Goal: Task Accomplishment & Management: Manage account settings

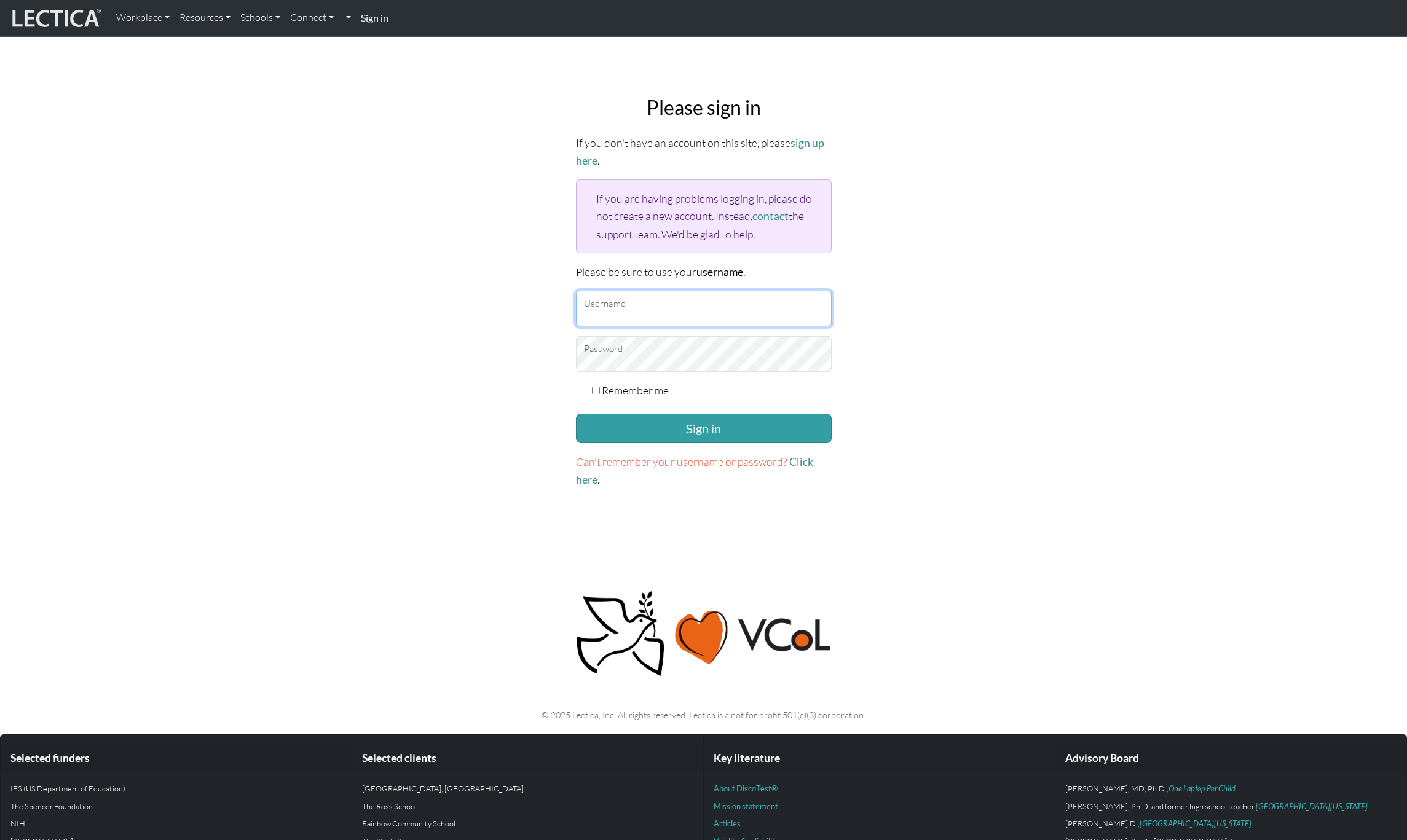
type input "snuffleumpagus"
click at [507, 359] on div "Please sign in If you don't have an account on this site, please sign up here .…" at bounding box center [704, 292] width 811 height 413
click at [677, 431] on button "Sign in" at bounding box center [704, 429] width 256 height 29
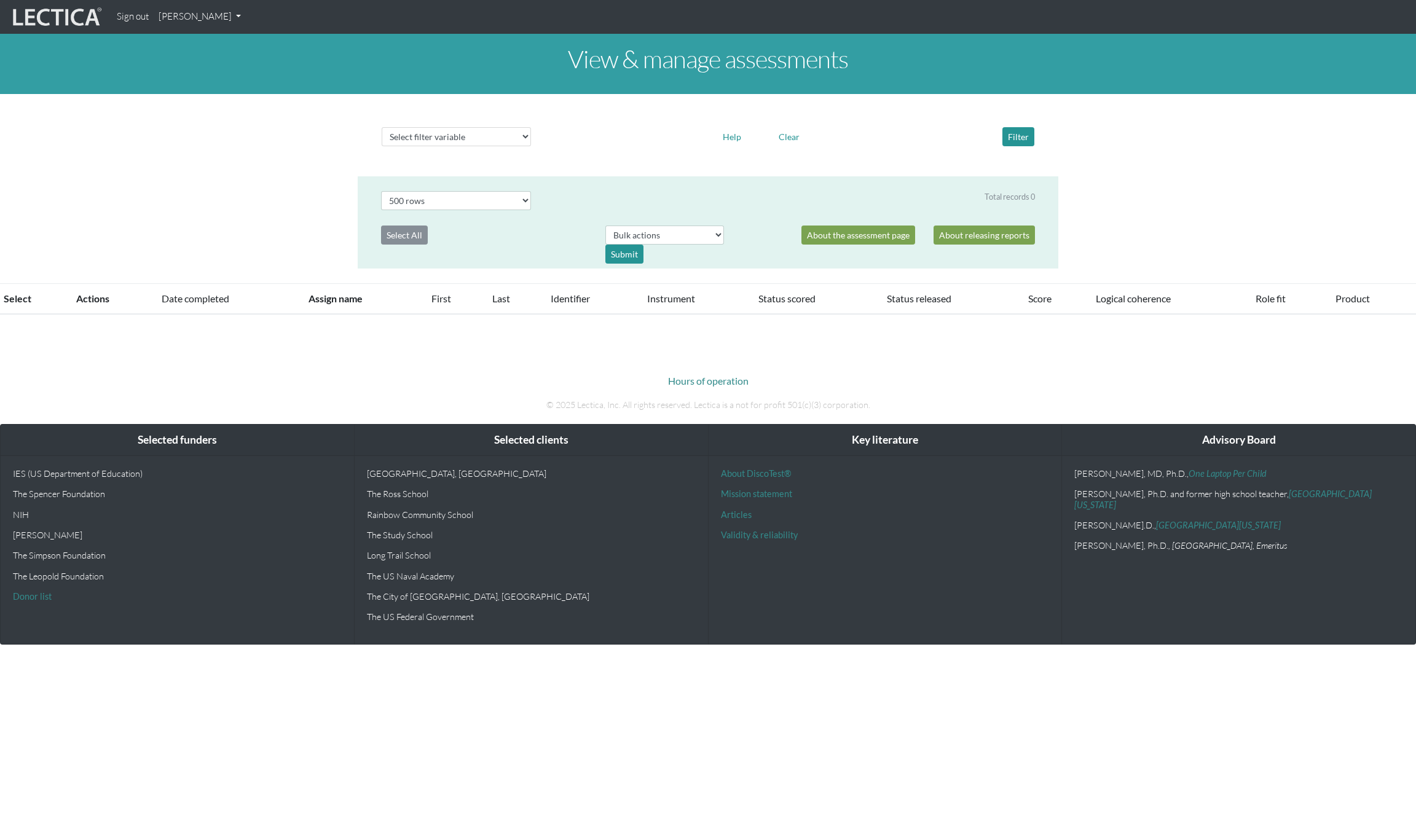
select select "500"
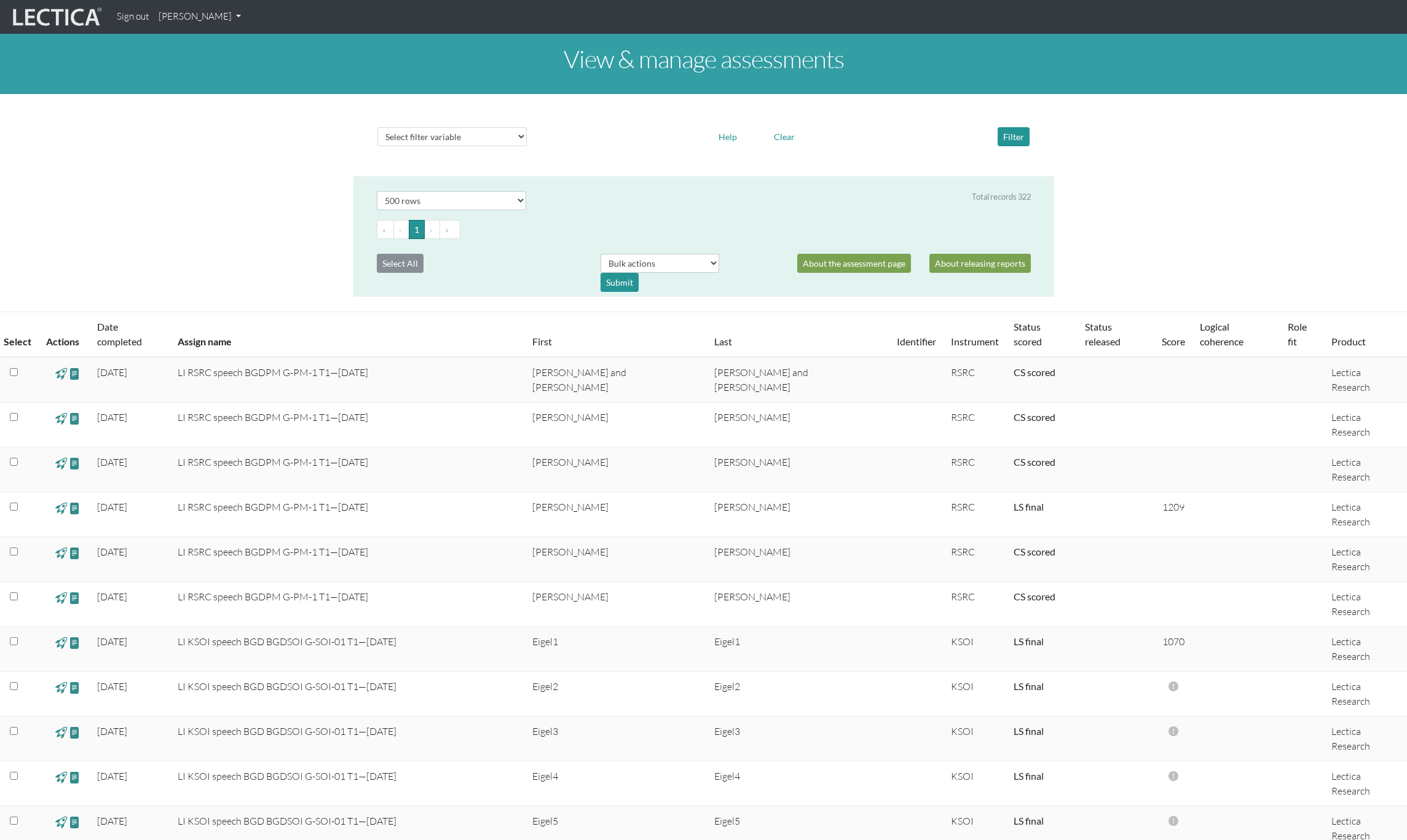
click at [238, 21] on link "[PERSON_NAME]" at bounding box center [200, 17] width 92 height 24
click at [229, 46] on link "My Profile" at bounding box center [215, 45] width 98 height 15
